Goal: Task Accomplishment & Management: Use online tool/utility

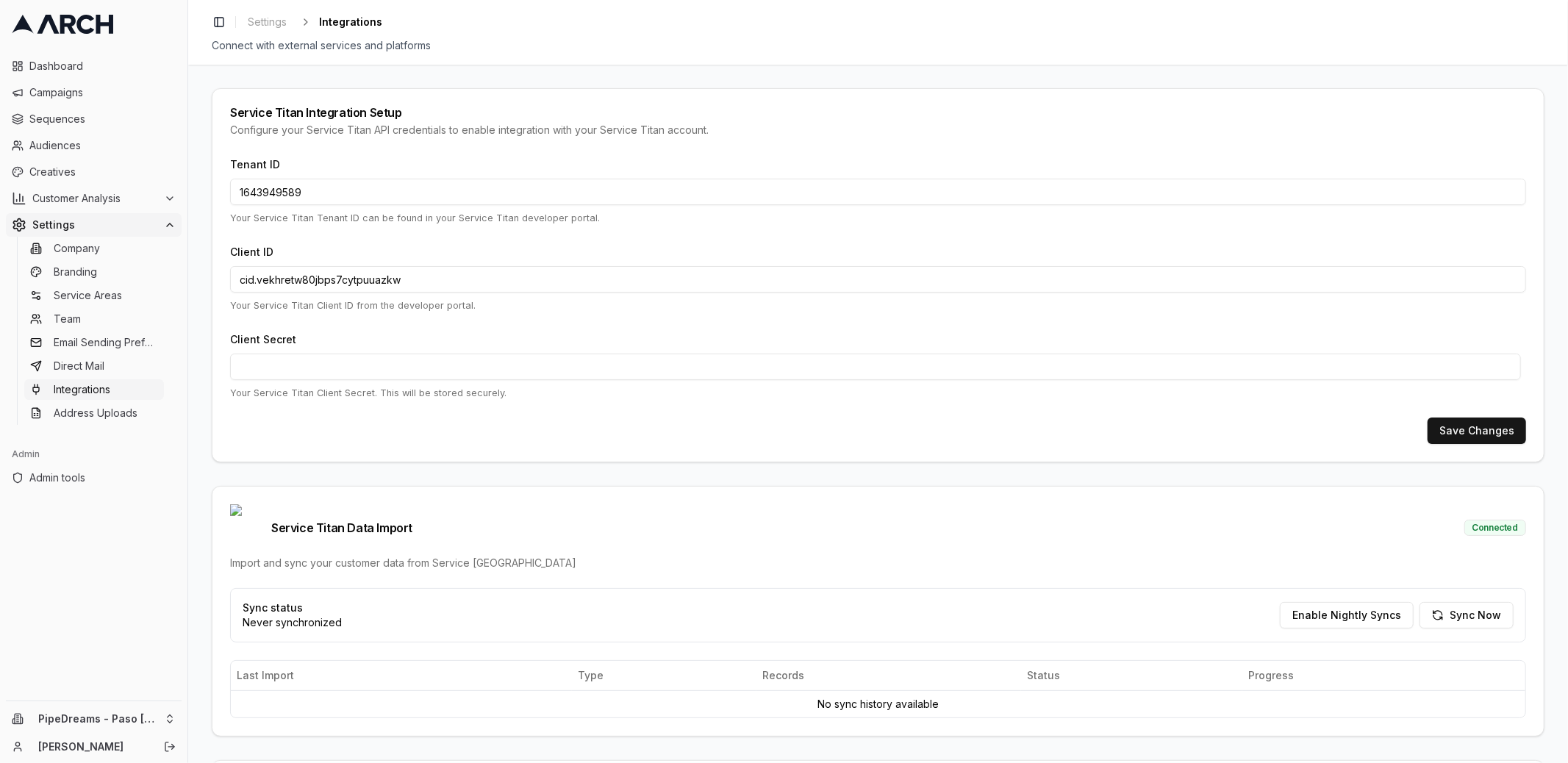
scroll to position [98, 0]
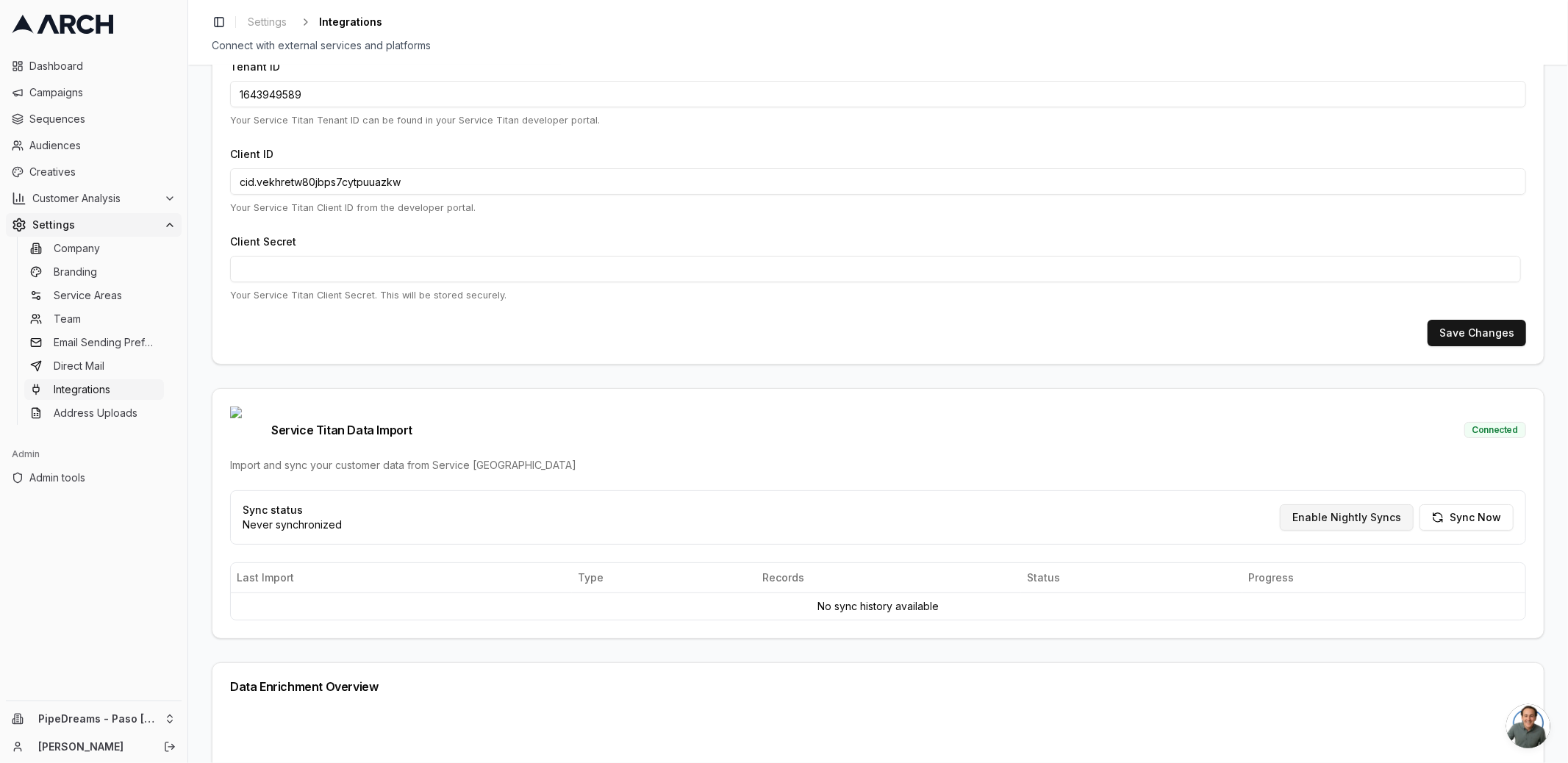
click at [1362, 504] on button "Enable Nightly Syncs" at bounding box center [1346, 518] width 134 height 27
click at [108, 377] on ul "Company Branding Service Areas Team Email Sending Preferences Direct Mail Integ…" at bounding box center [94, 330] width 155 height 188
click at [110, 369] on link "Direct Mail" at bounding box center [94, 366] width 139 height 20
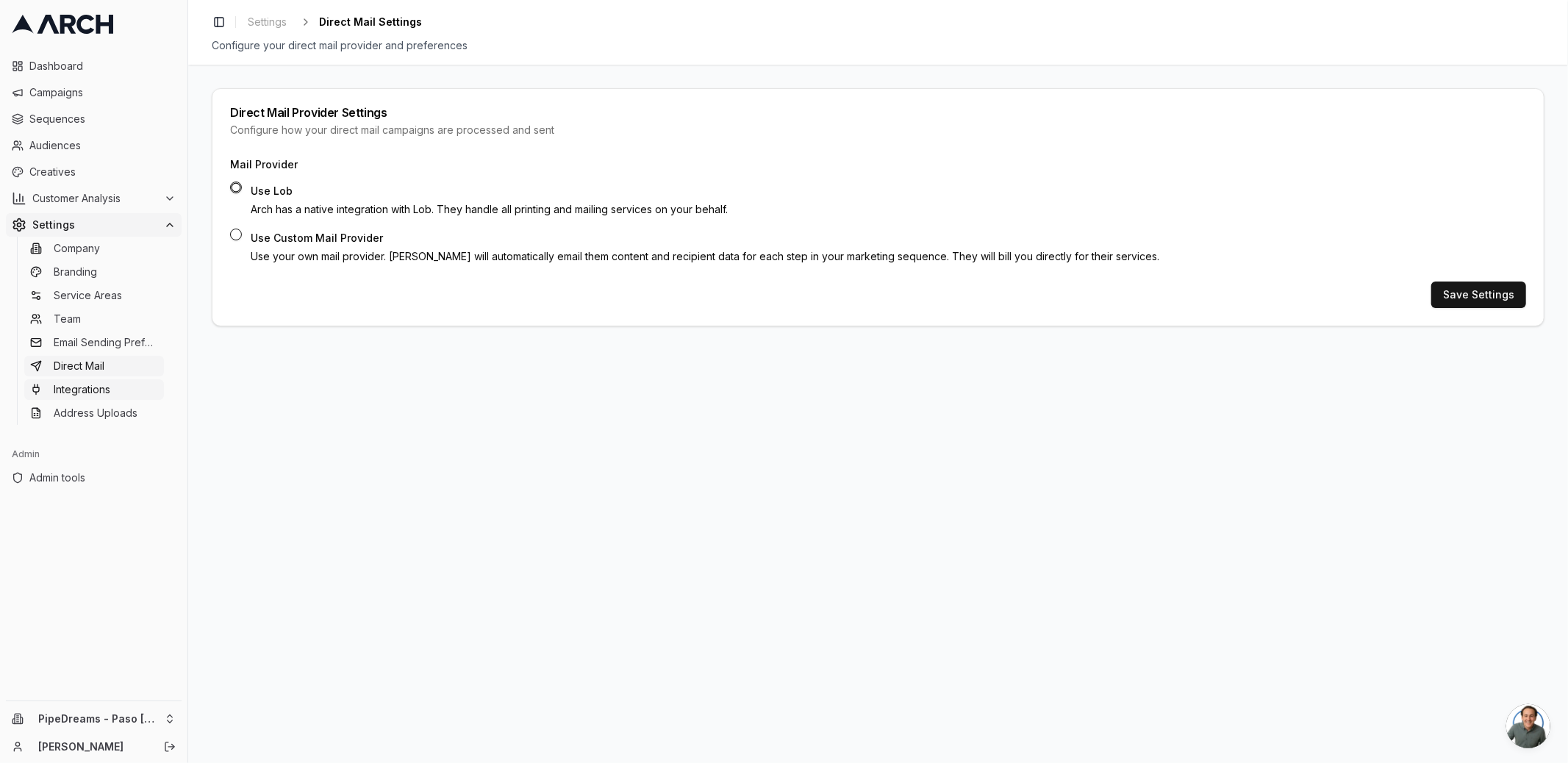
click at [117, 384] on link "Integrations" at bounding box center [94, 389] width 139 height 20
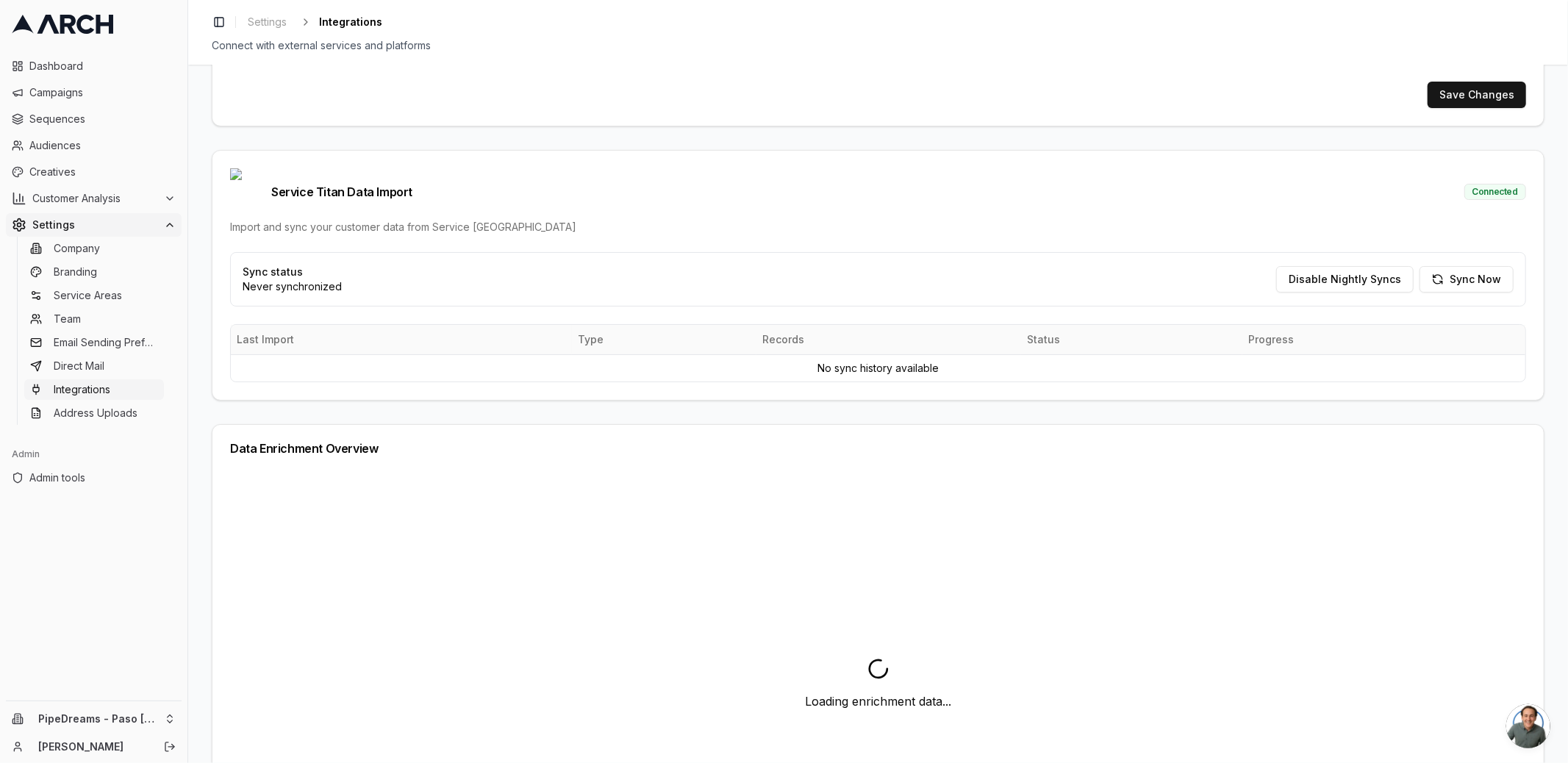
scroll to position [243, 0]
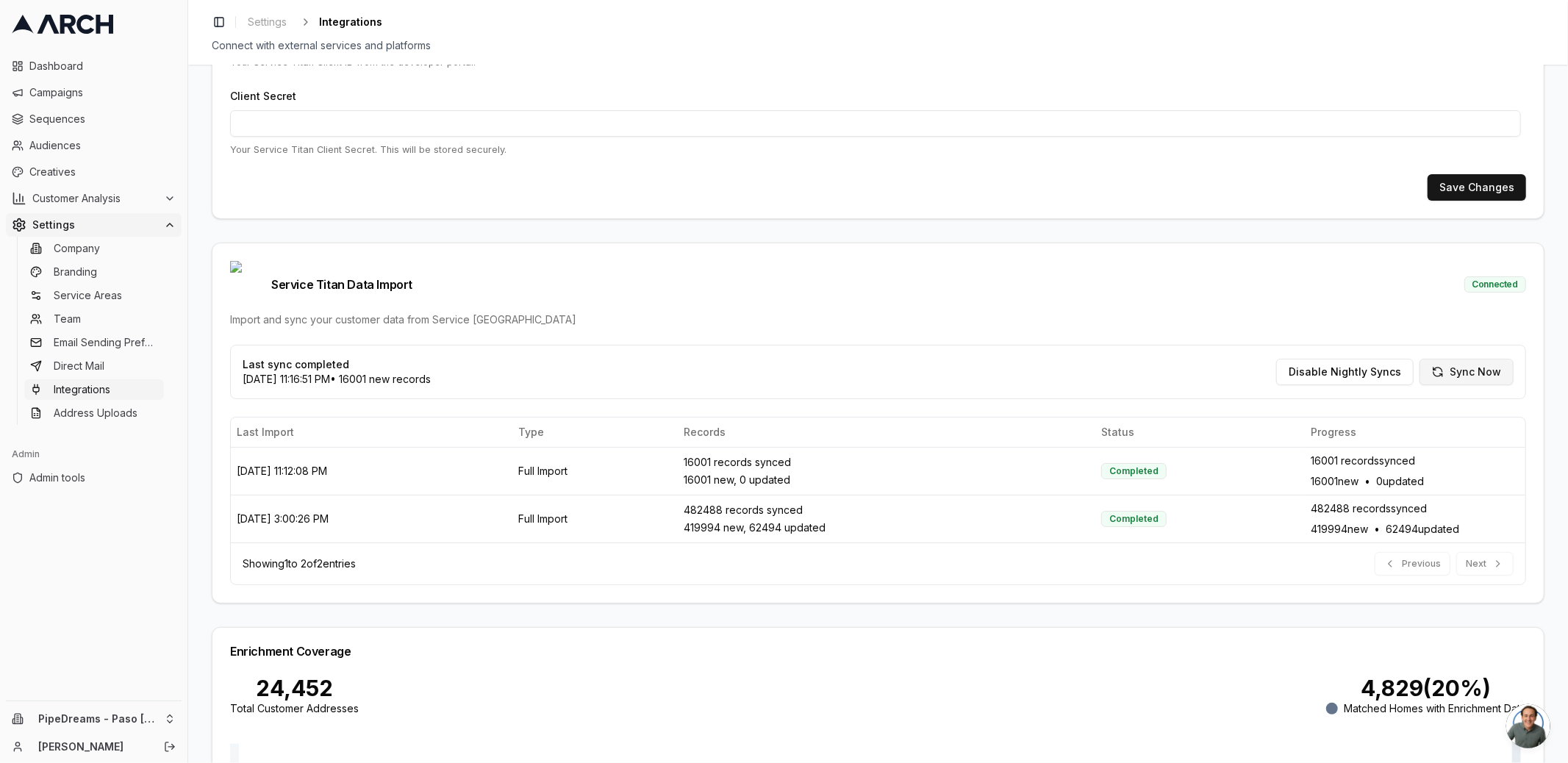
click at [1484, 359] on button "Sync Now" at bounding box center [1467, 372] width 94 height 27
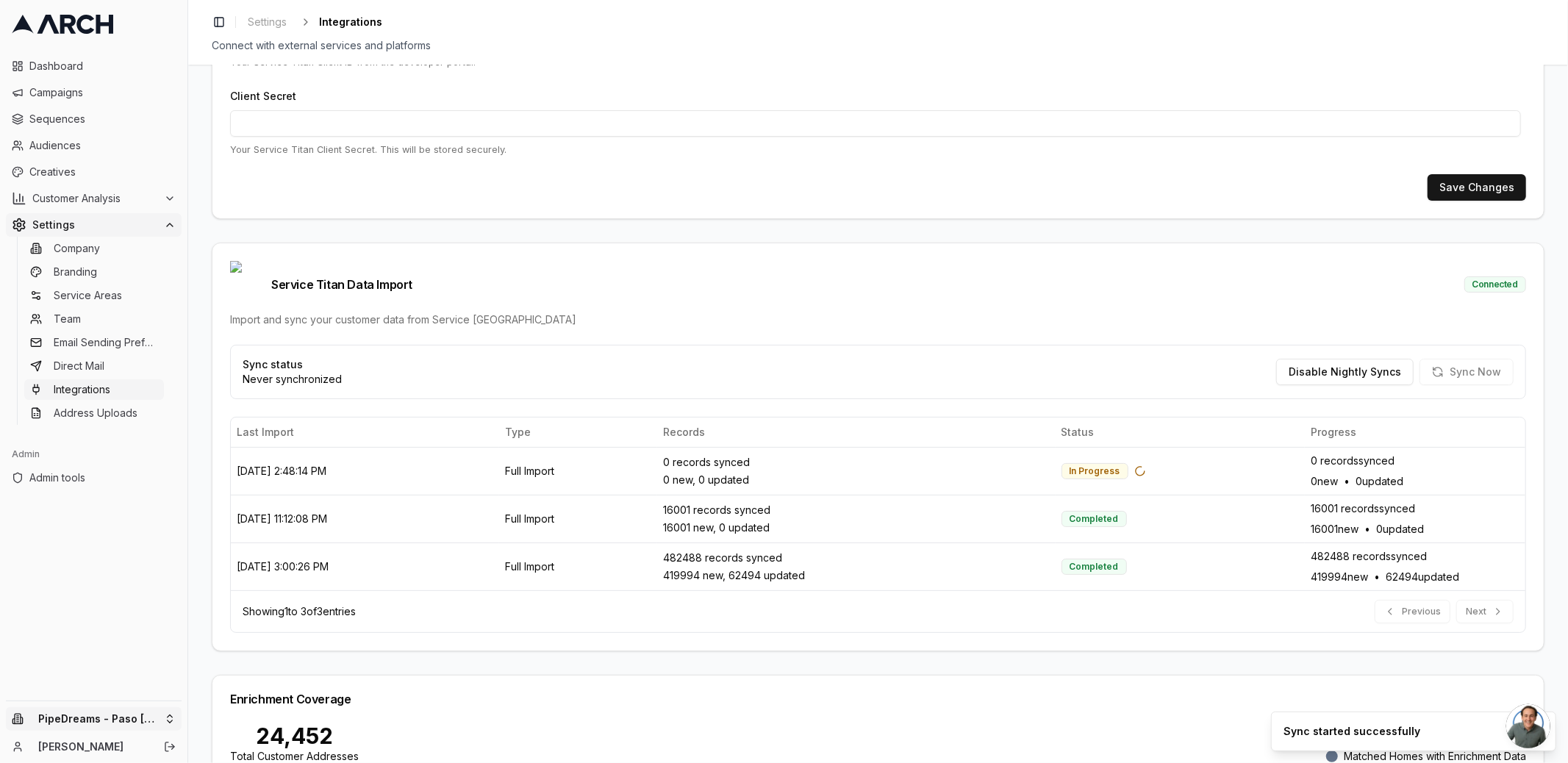
click at [167, 717] on html "Dashboard Campaigns Sequences Audiences Creatives Customer Analysis Settings Co…" at bounding box center [784, 382] width 1568 height 763
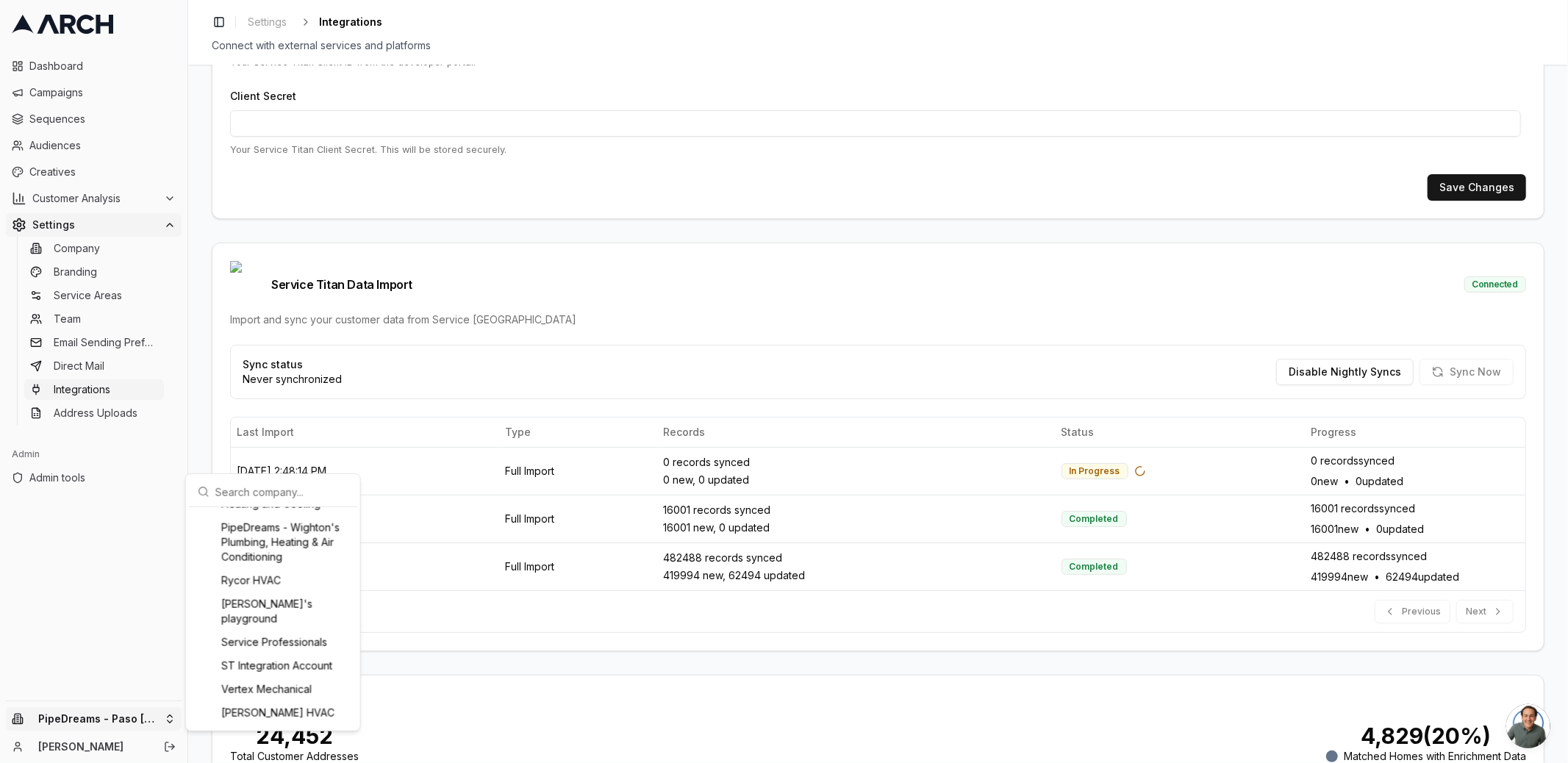
scroll to position [1583, 0]
click at [311, 570] on div "PipeDreams - Perry Heating and Cooling" at bounding box center [273, 551] width 162 height 39
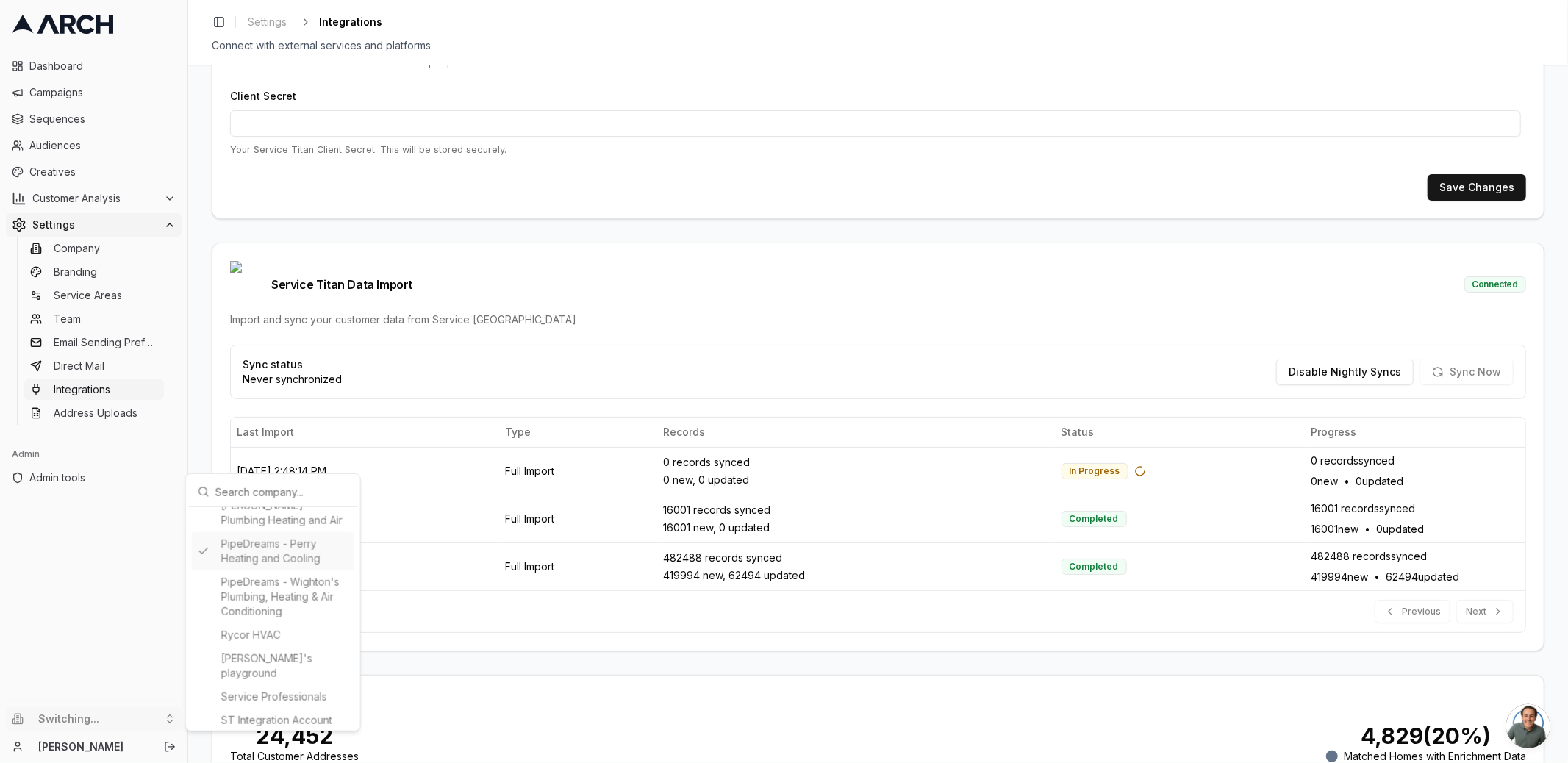
type input "867276067"
type input "cid.z2pp5ihthsbi9x27euzewserd"
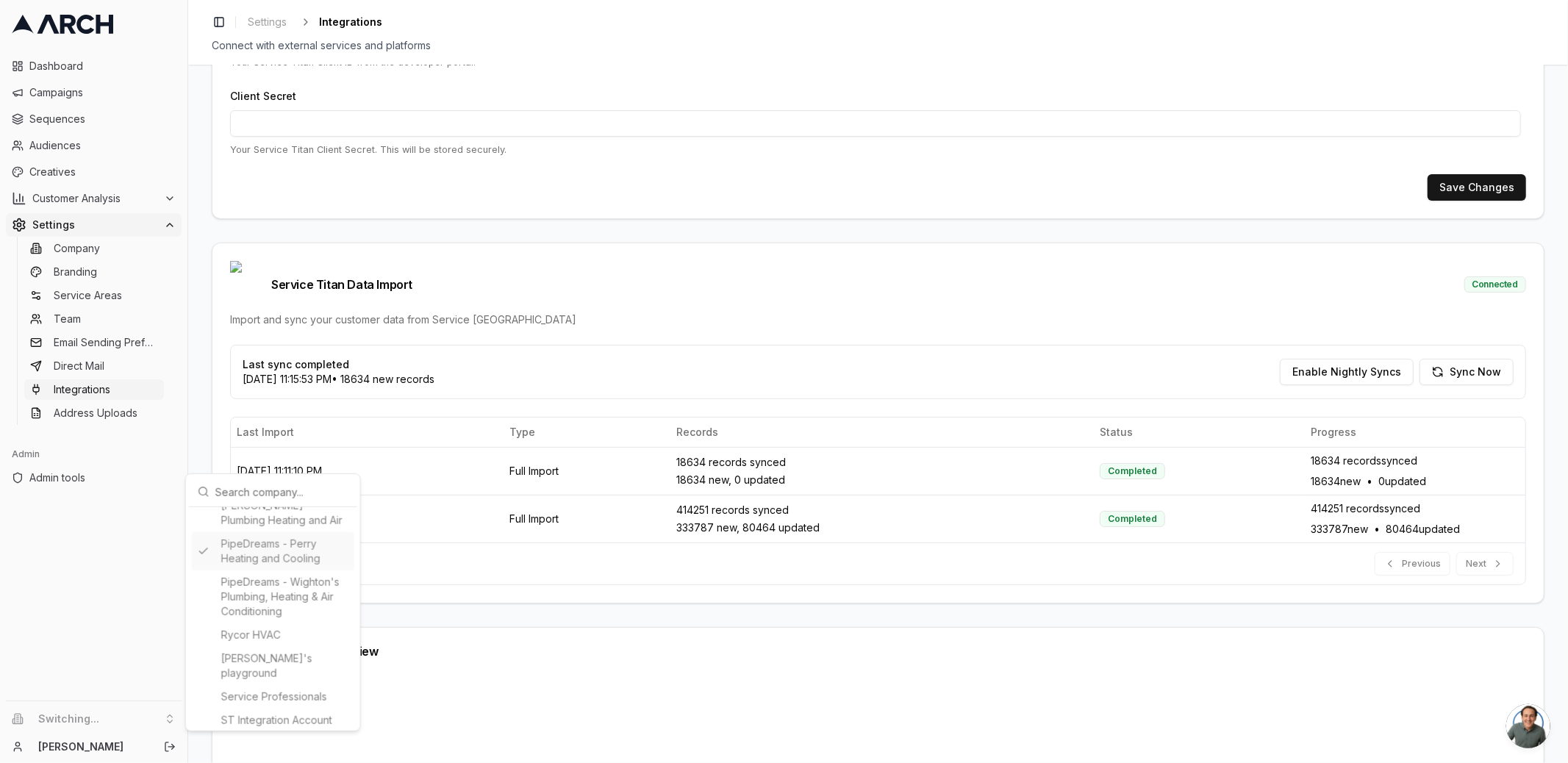
click at [208, 421] on html "Dashboard Campaigns Sequences Audiences Creatives Customer Analysis Settings Co…" at bounding box center [784, 382] width 1568 height 763
